Goal: Task Accomplishment & Management: Manage account settings

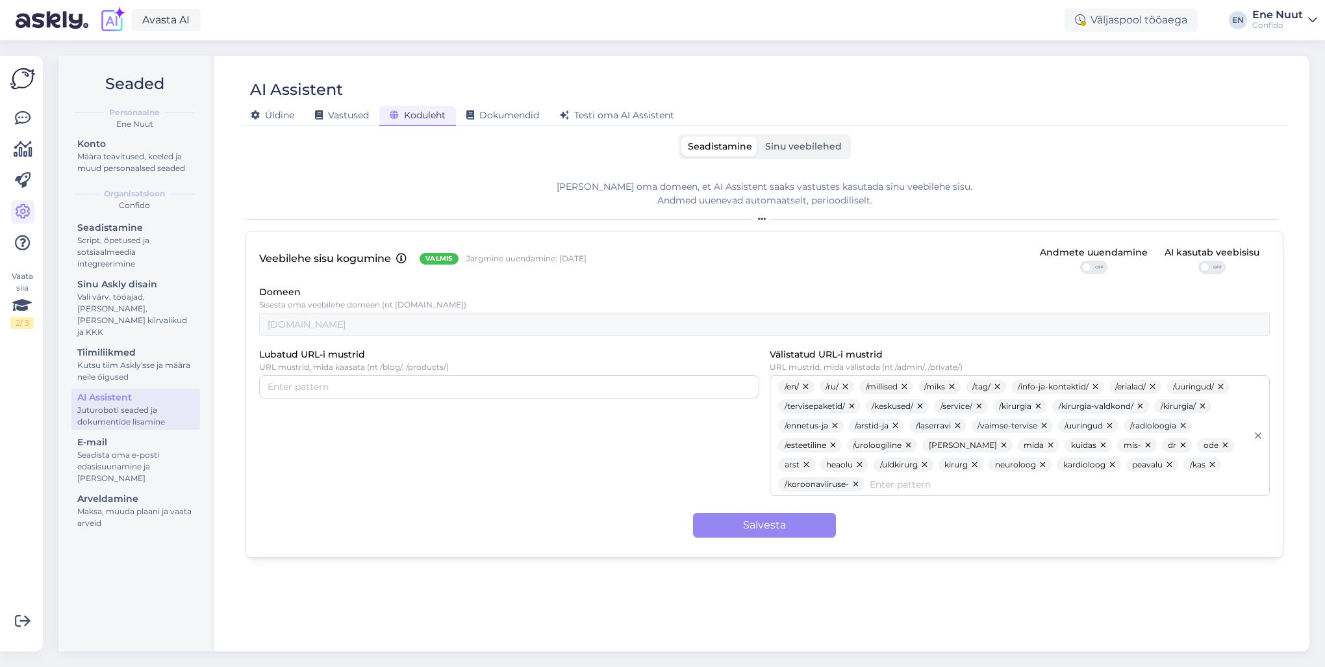
click at [813, 146] on span "Sinu veebilehed" at bounding box center [803, 146] width 77 height 12
click at [759, 136] on input "Sinu veebilehed" at bounding box center [759, 136] width 0 height 0
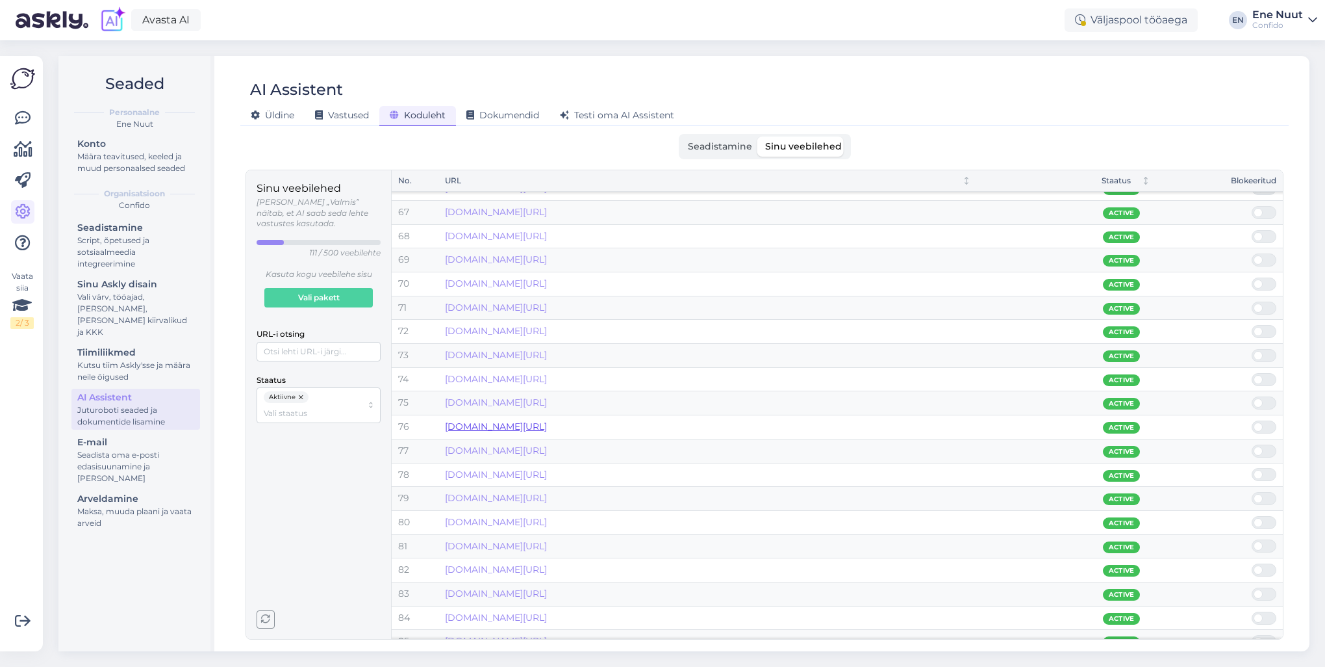
scroll to position [1559, 0]
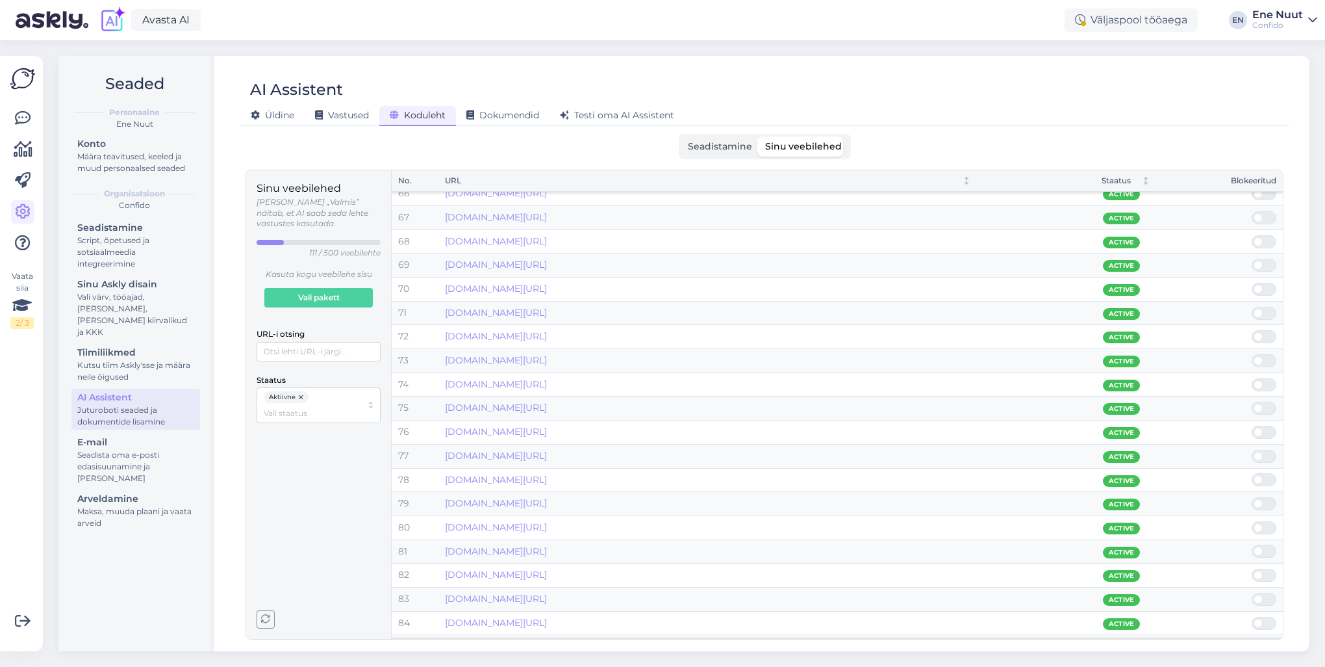
click at [1260, 309] on span at bounding box center [1258, 313] width 9 height 9
click at [1252, 307] on input "checkbox" at bounding box center [1252, 307] width 0 height 0
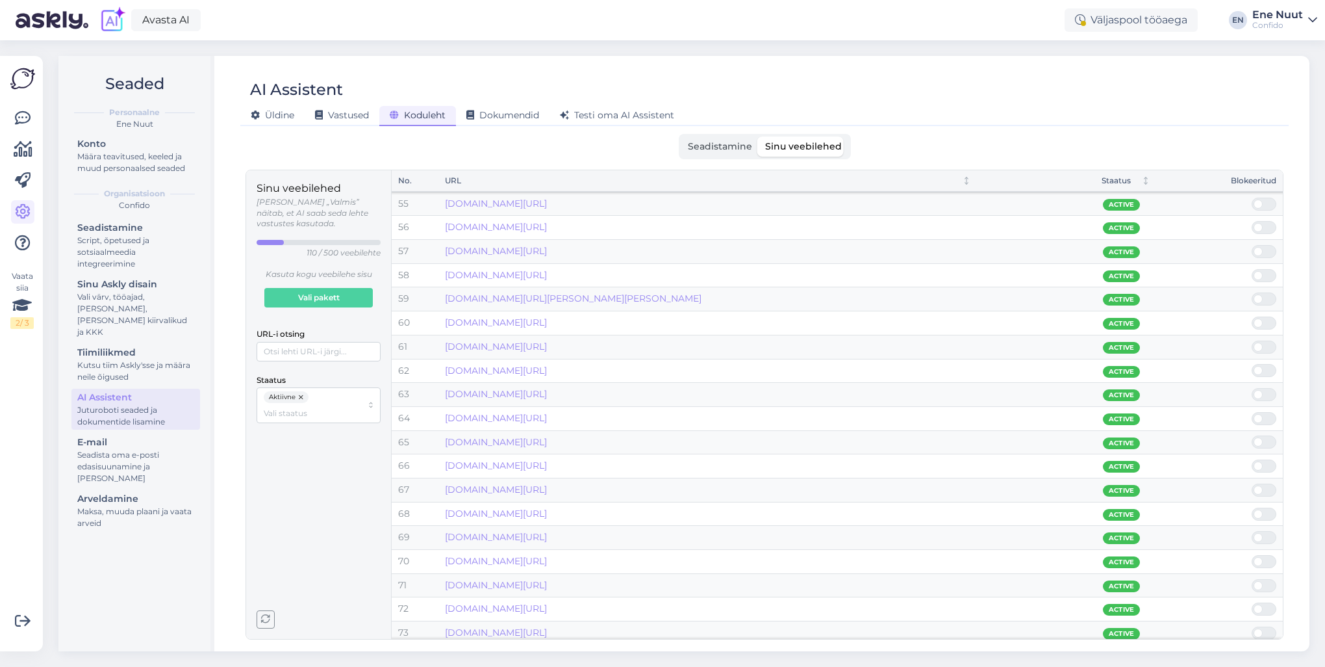
scroll to position [1215, 0]
click at [294, 409] on div "Aktiivne" at bounding box center [319, 404] width 124 height 35
click at [288, 446] on span "Mitteaktiivne" at bounding box center [290, 445] width 51 height 12
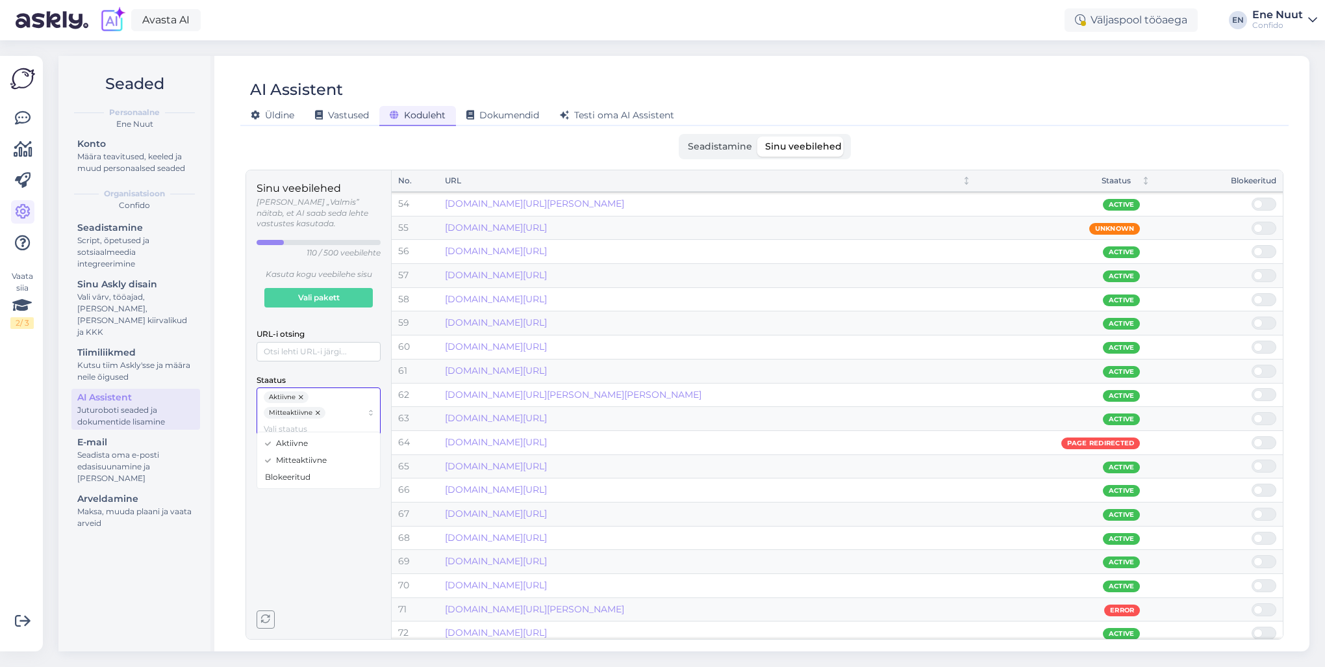
click at [301, 391] on button "button" at bounding box center [302, 397] width 13 height 12
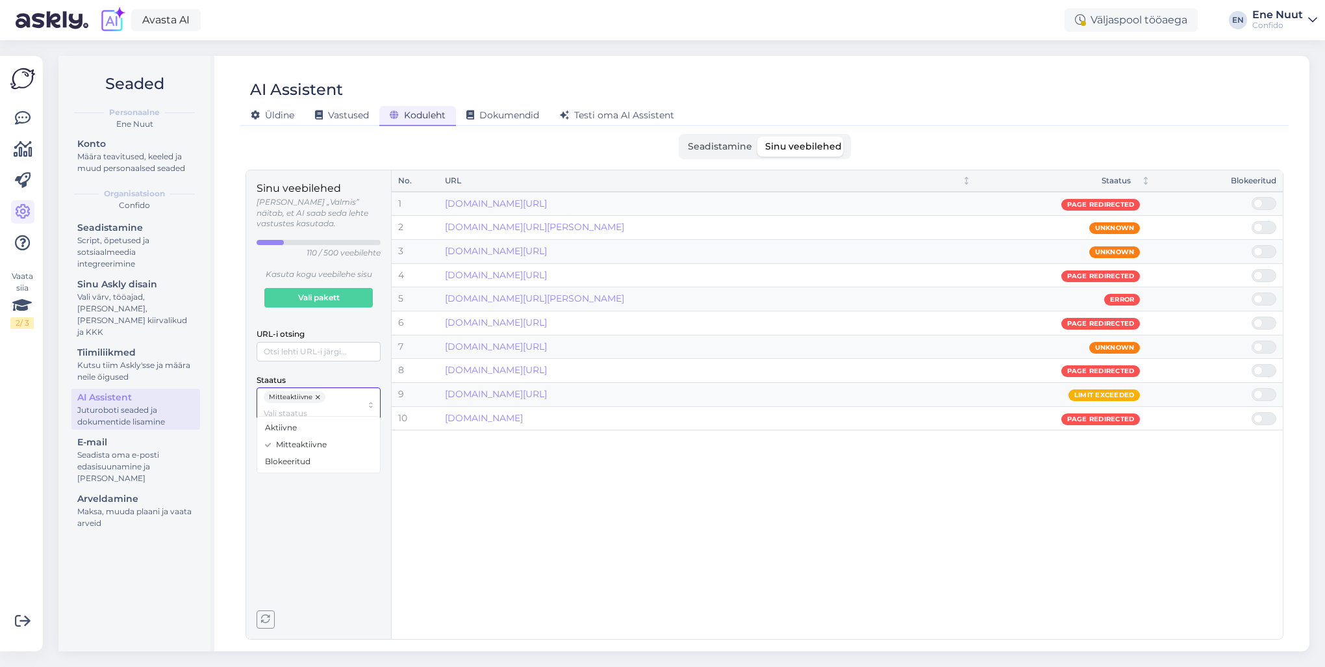
click at [286, 464] on span "Blokeeritud" at bounding box center [287, 461] width 45 height 12
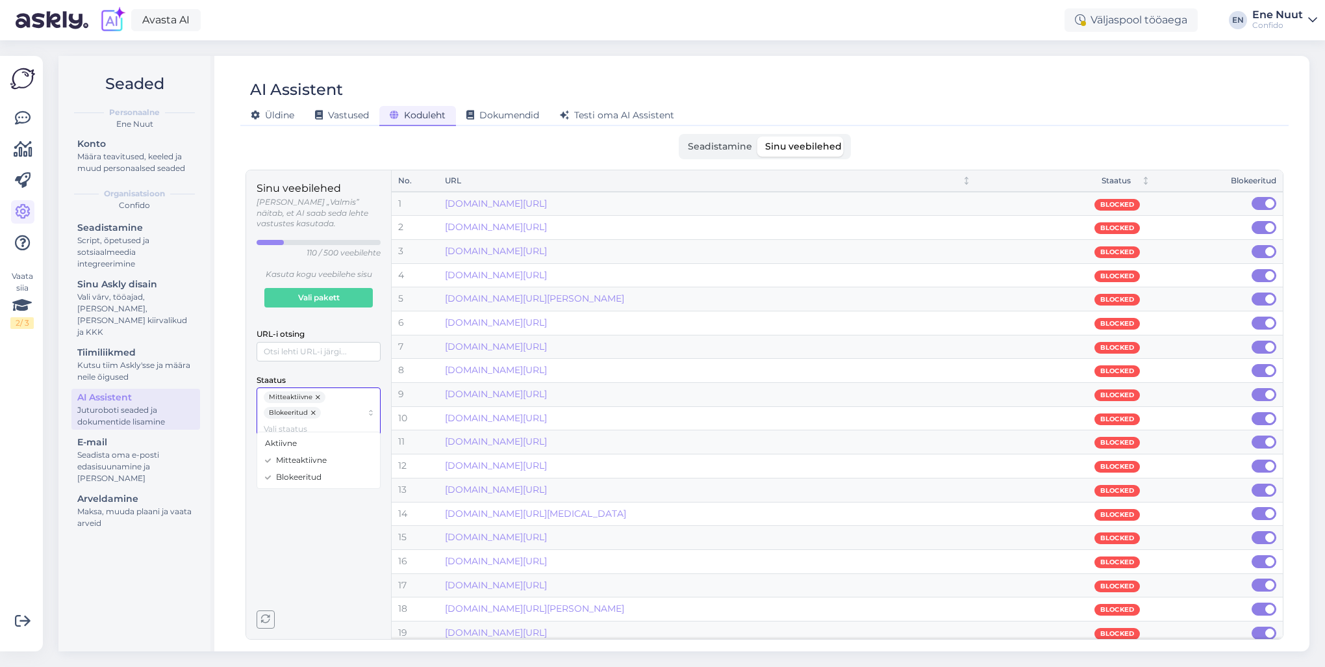
click at [268, 476] on icon at bounding box center [268, 477] width 6 height 6
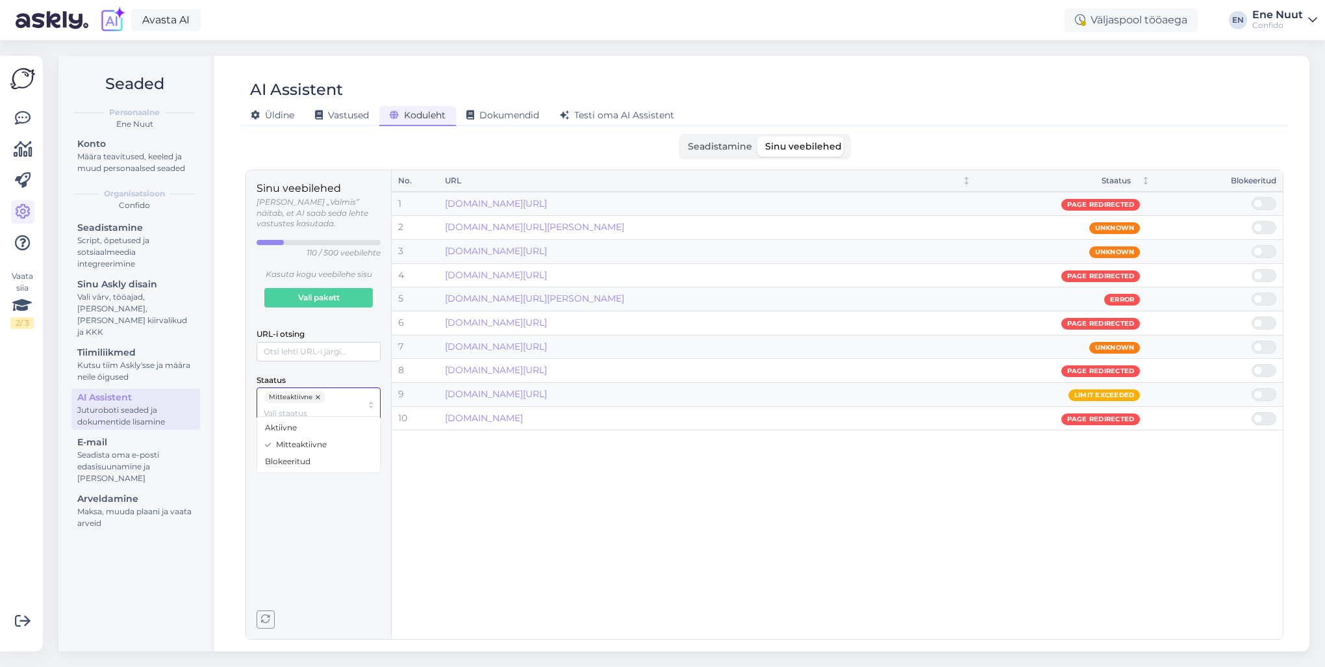
click at [278, 426] on span "Aktiivne" at bounding box center [281, 428] width 32 height 12
click at [273, 457] on div "Mitteaktiivne" at bounding box center [319, 460] width 118 height 17
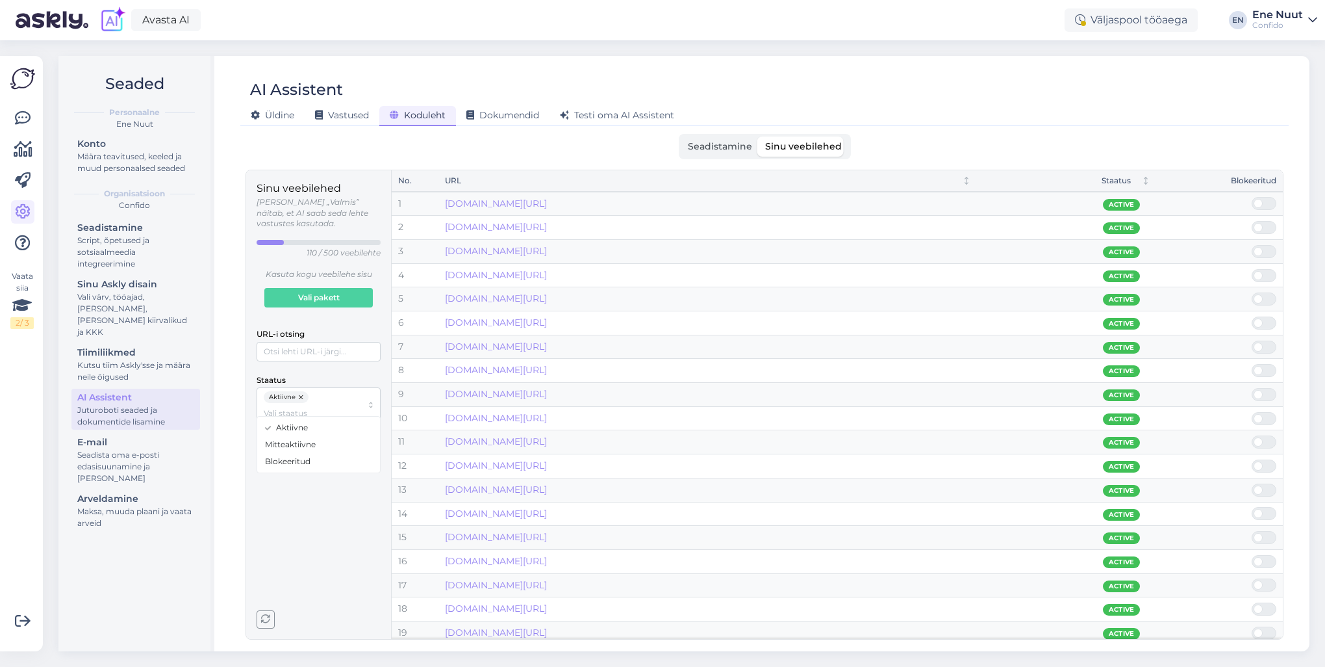
click at [291, 529] on div "Sinu veebilehed [PERSON_NAME] „Valmis” näitab, et AI saab seda lehte vastustes …" at bounding box center [319, 405] width 124 height 448
click at [21, 121] on icon at bounding box center [23, 118] width 16 height 16
